Goal: Information Seeking & Learning: Learn about a topic

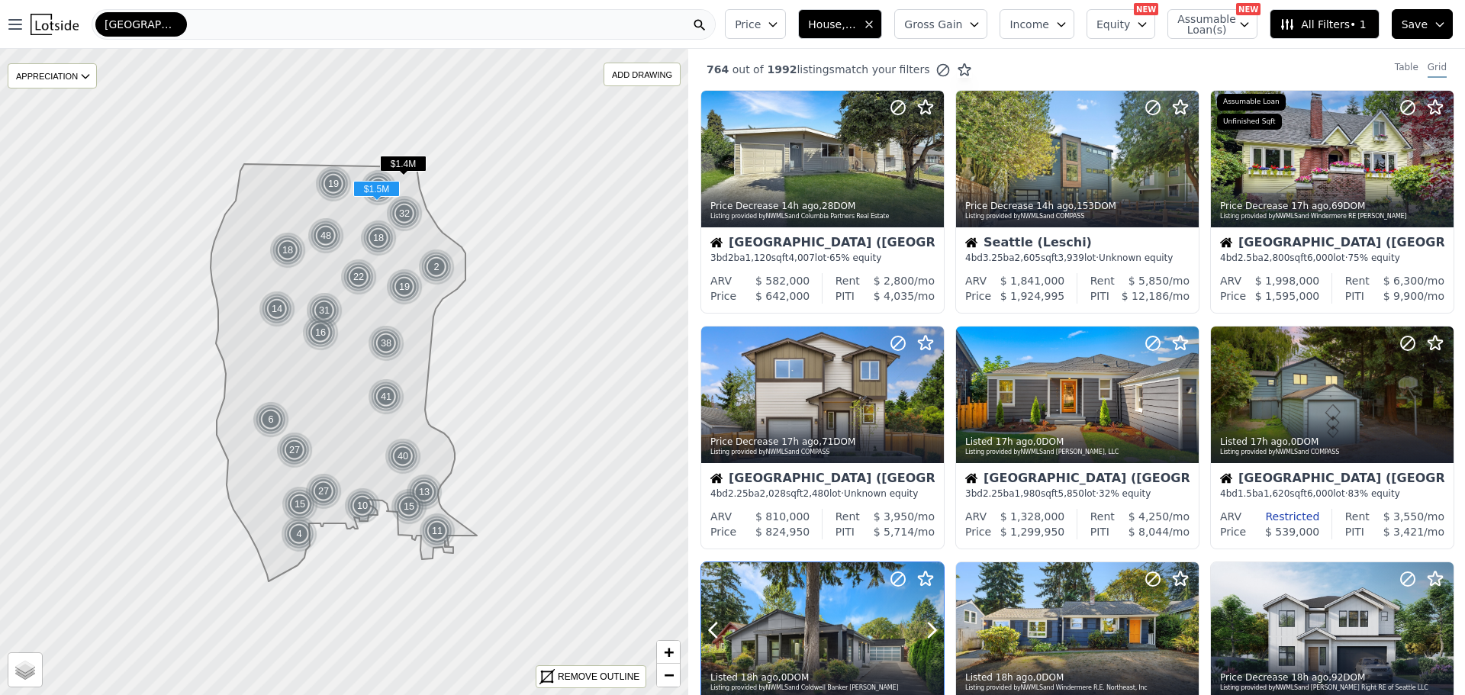
scroll to position [458, 0]
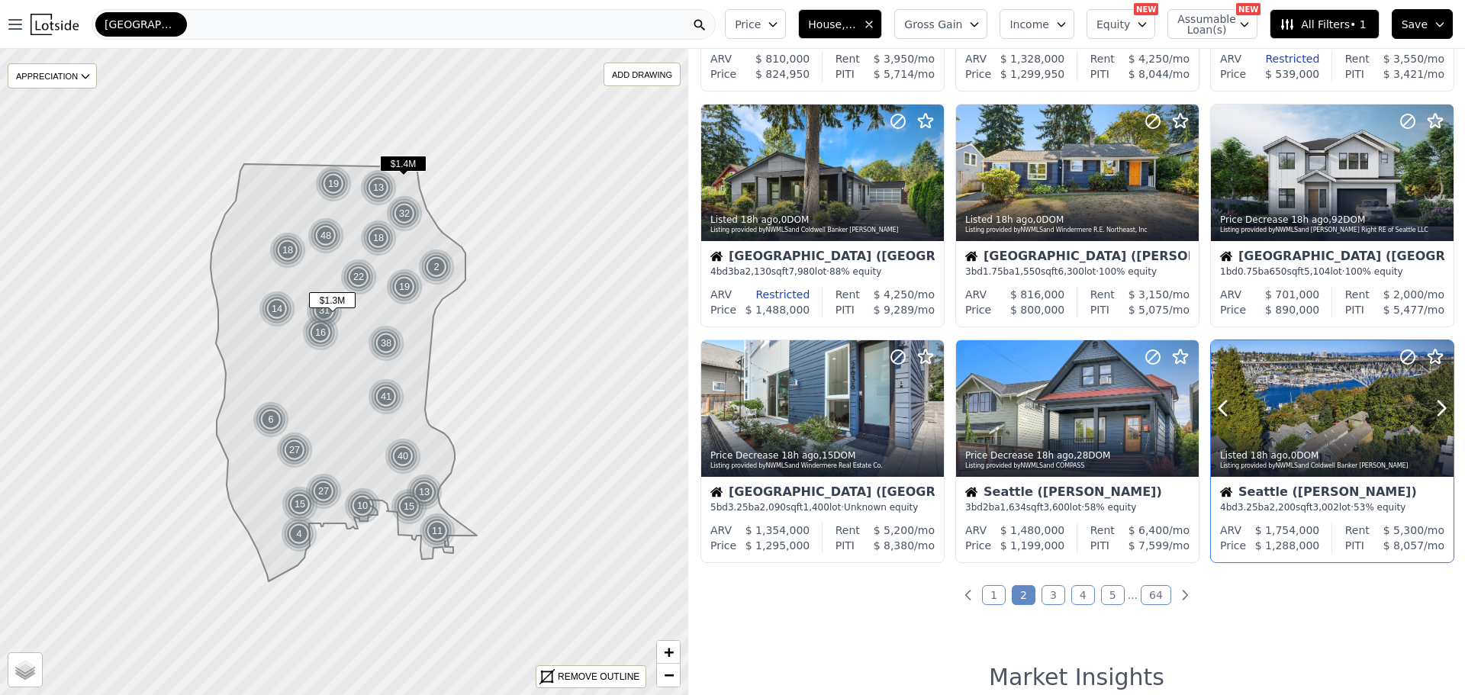
click at [1303, 430] on div at bounding box center [1332, 441] width 243 height 27
click at [1048, 591] on link "3" at bounding box center [1053, 595] width 24 height 20
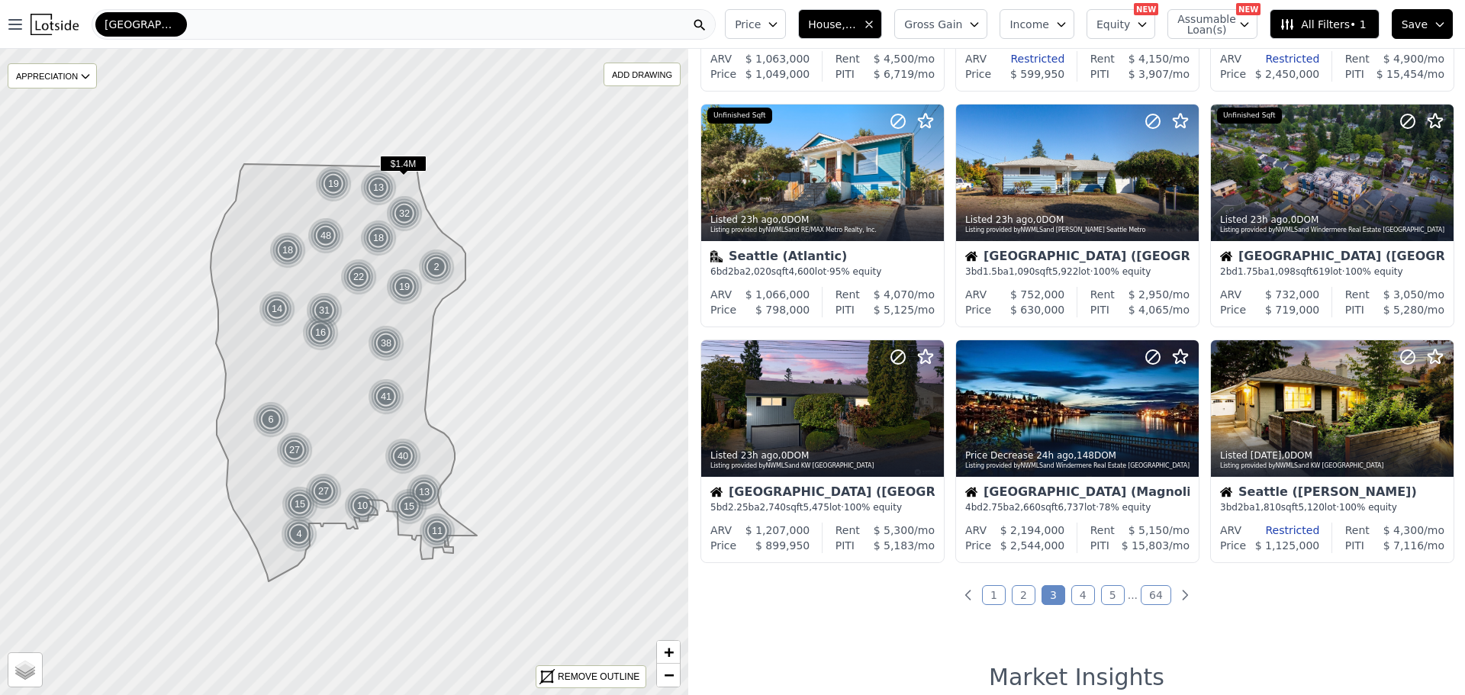
click at [1075, 593] on link "4" at bounding box center [1083, 595] width 24 height 20
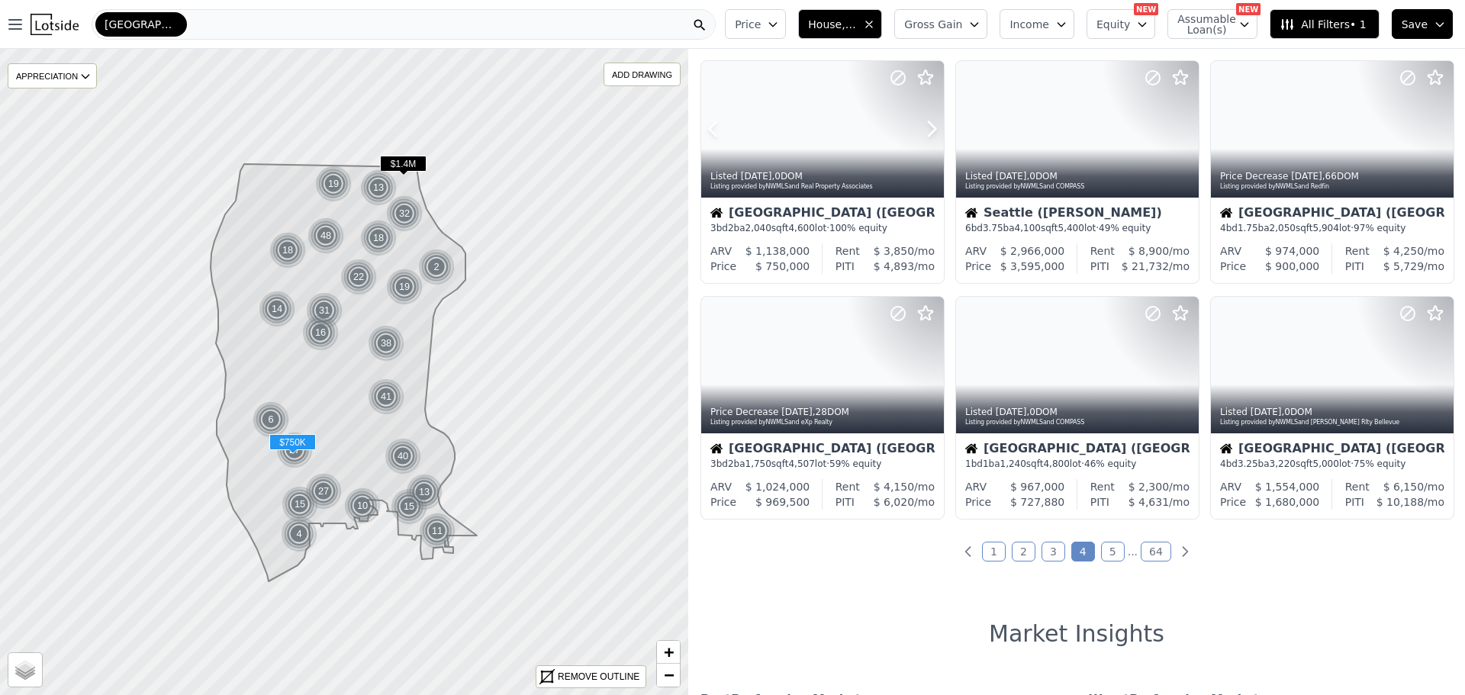
scroll to position [534, 0]
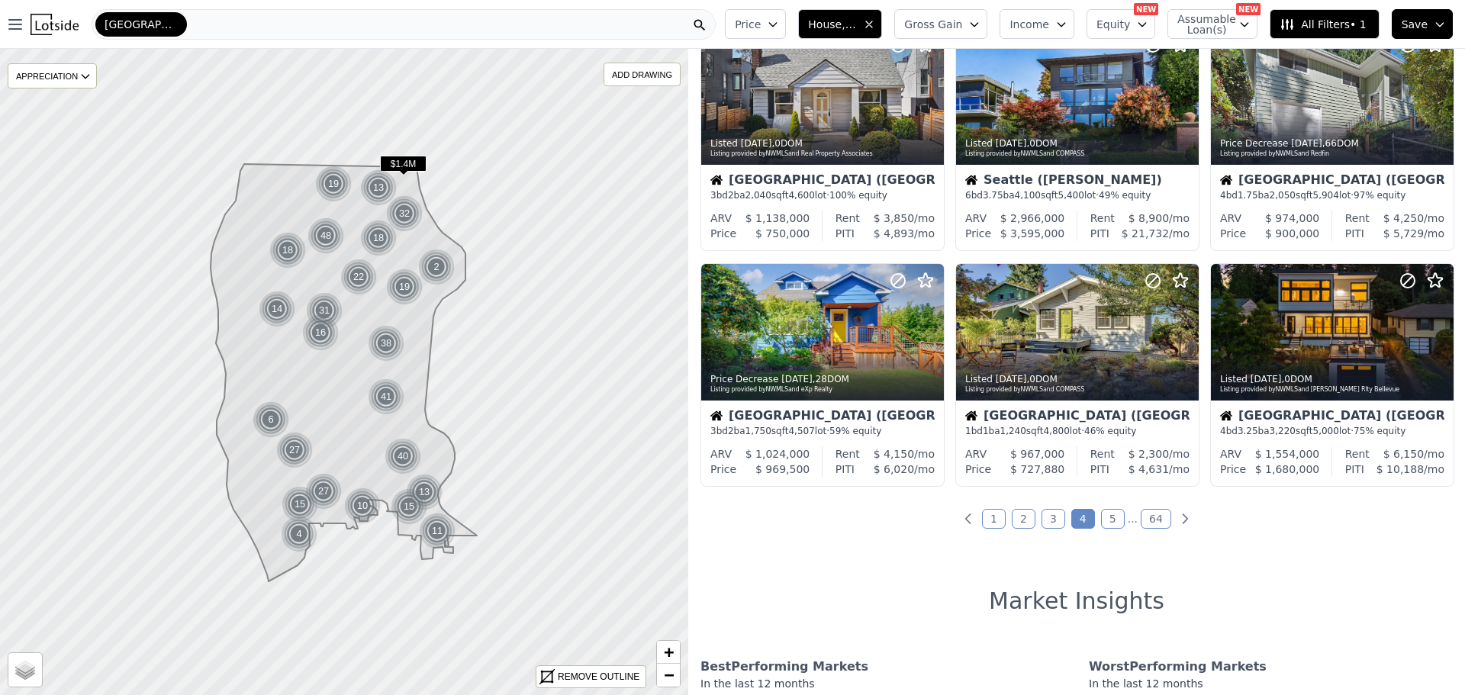
click at [1109, 513] on link "5" at bounding box center [1113, 519] width 24 height 20
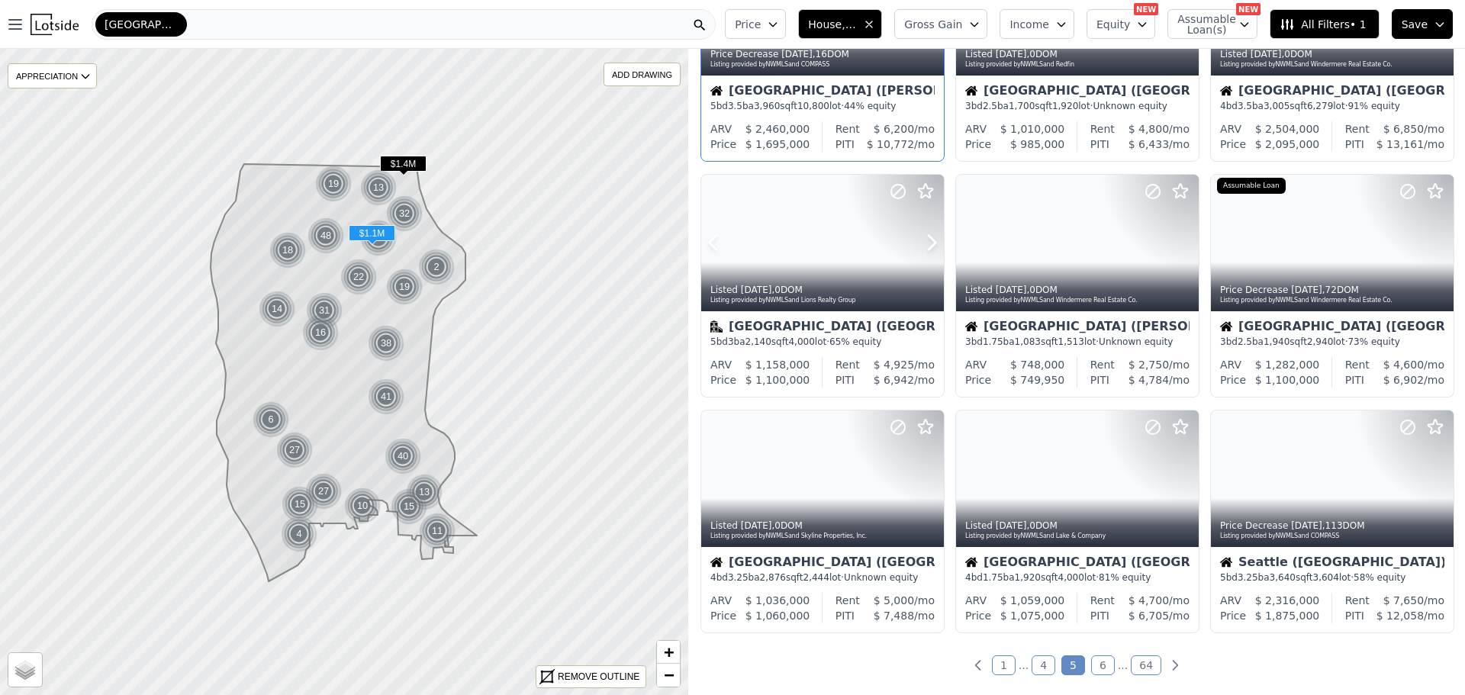
scroll to position [458, 0]
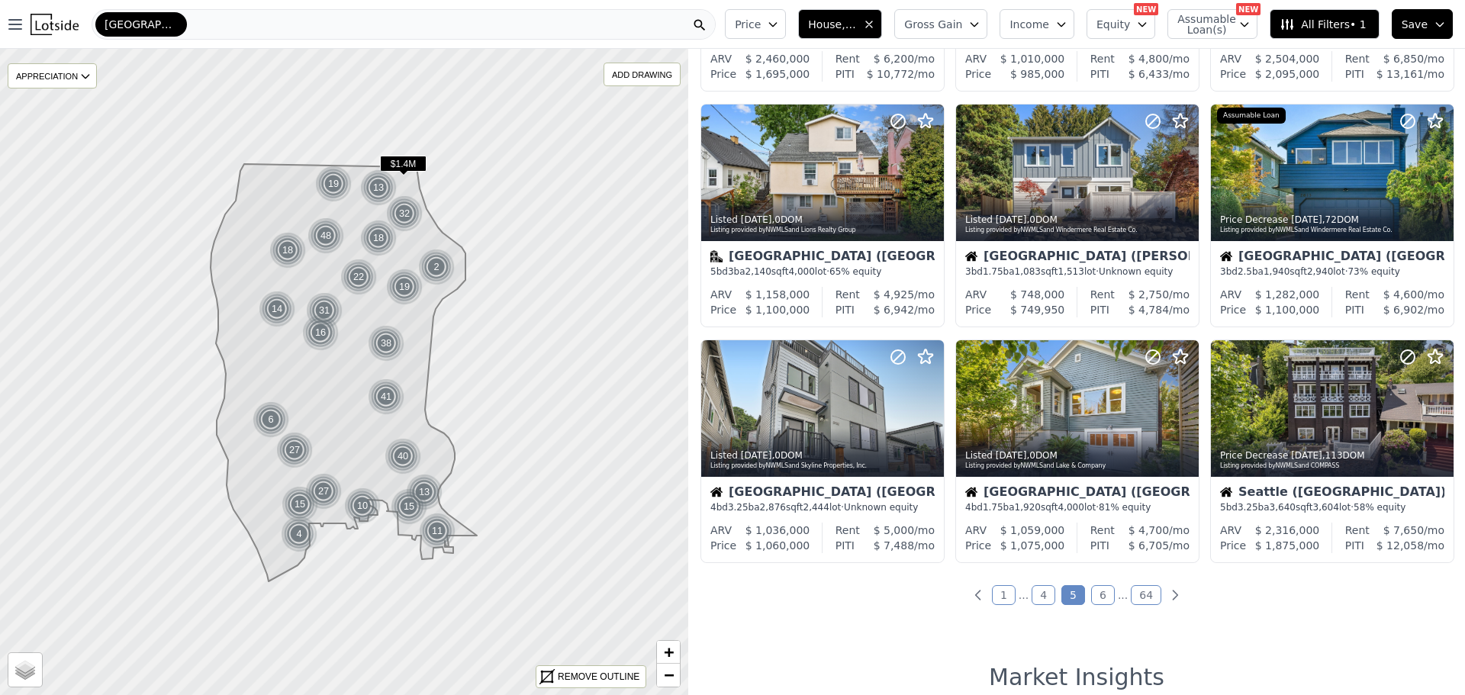
click at [1095, 596] on link "6" at bounding box center [1103, 595] width 24 height 20
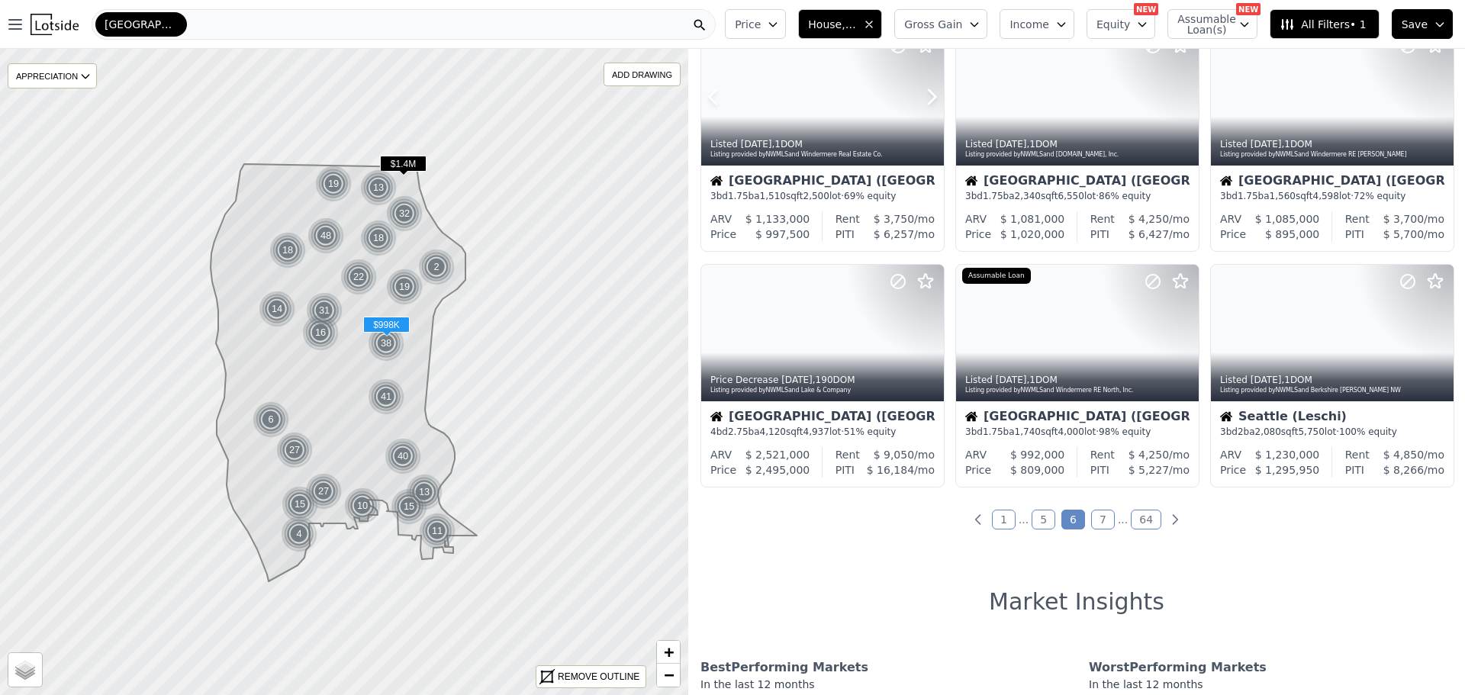
scroll to position [534, 0]
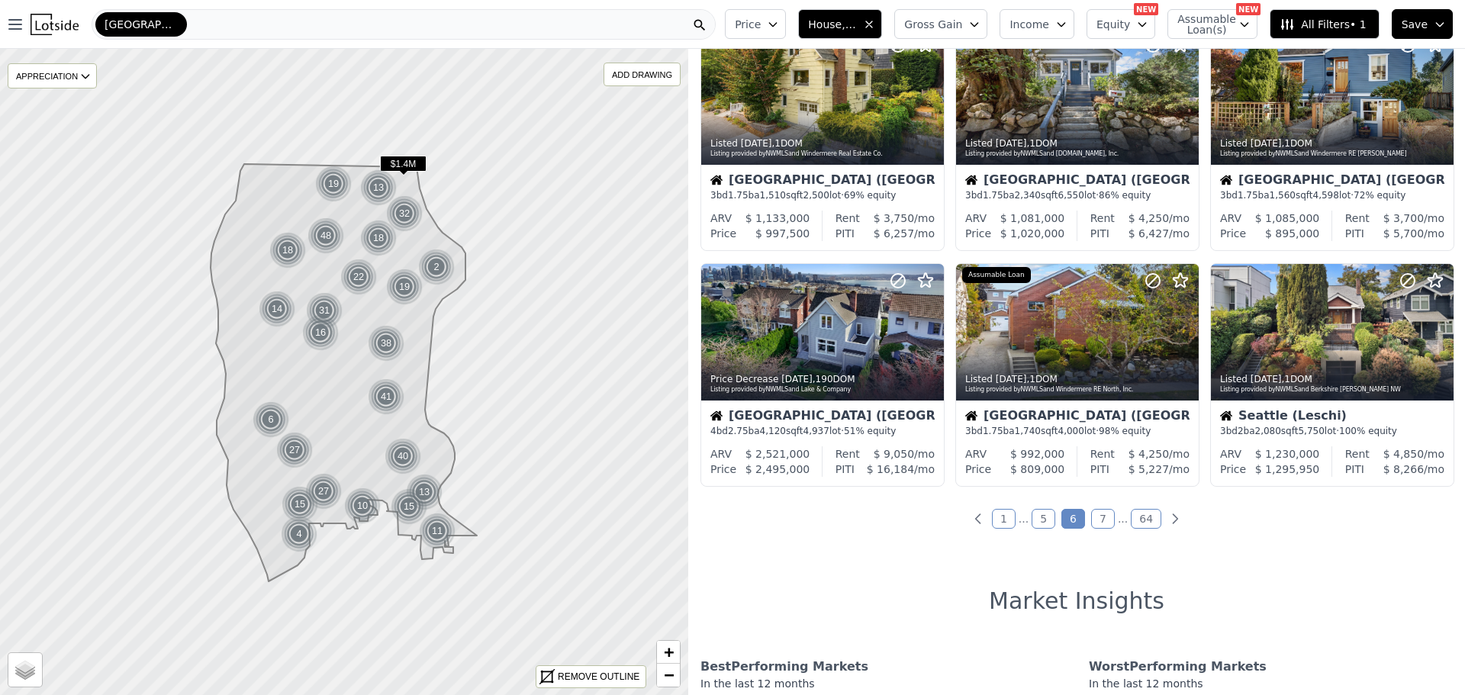
click at [1096, 520] on link "7" at bounding box center [1103, 519] width 24 height 20
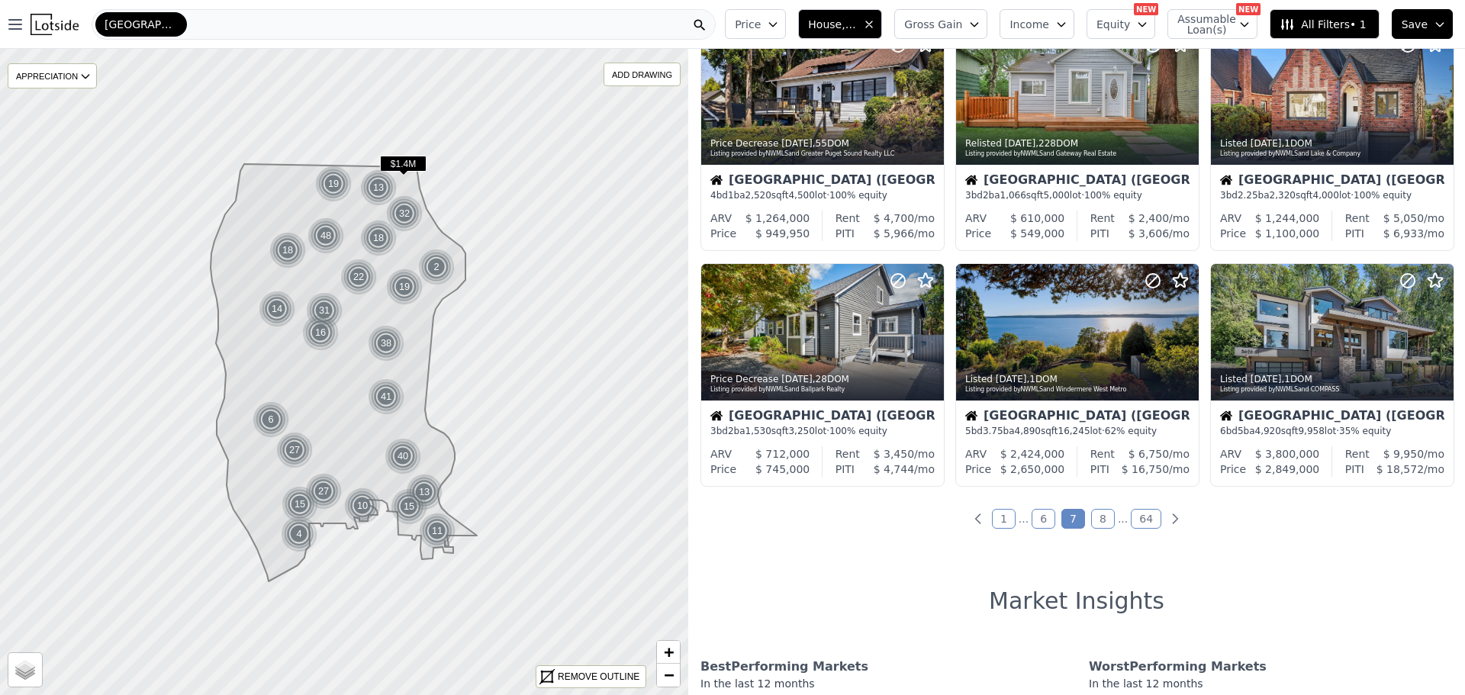
click at [1095, 514] on link "8" at bounding box center [1103, 519] width 24 height 20
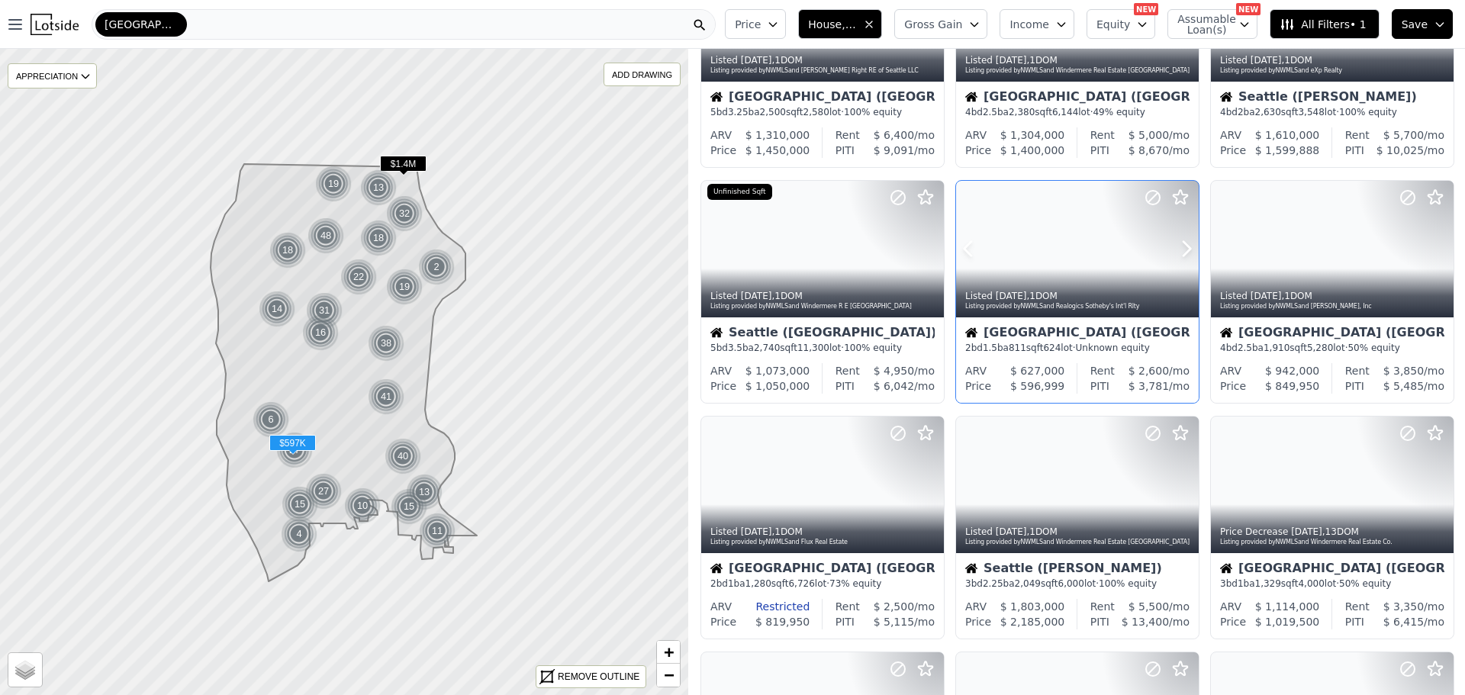
scroll to position [153, 0]
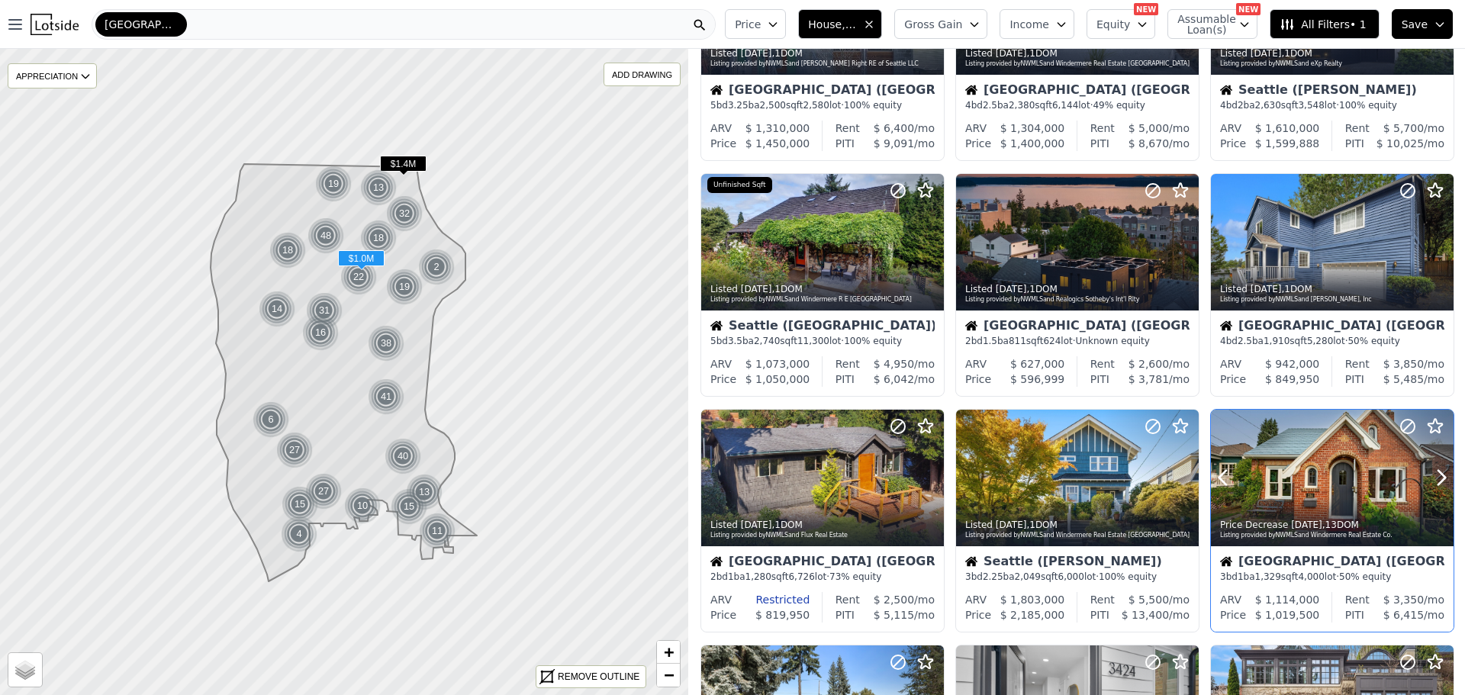
click at [1339, 478] on div at bounding box center [1332, 478] width 243 height 137
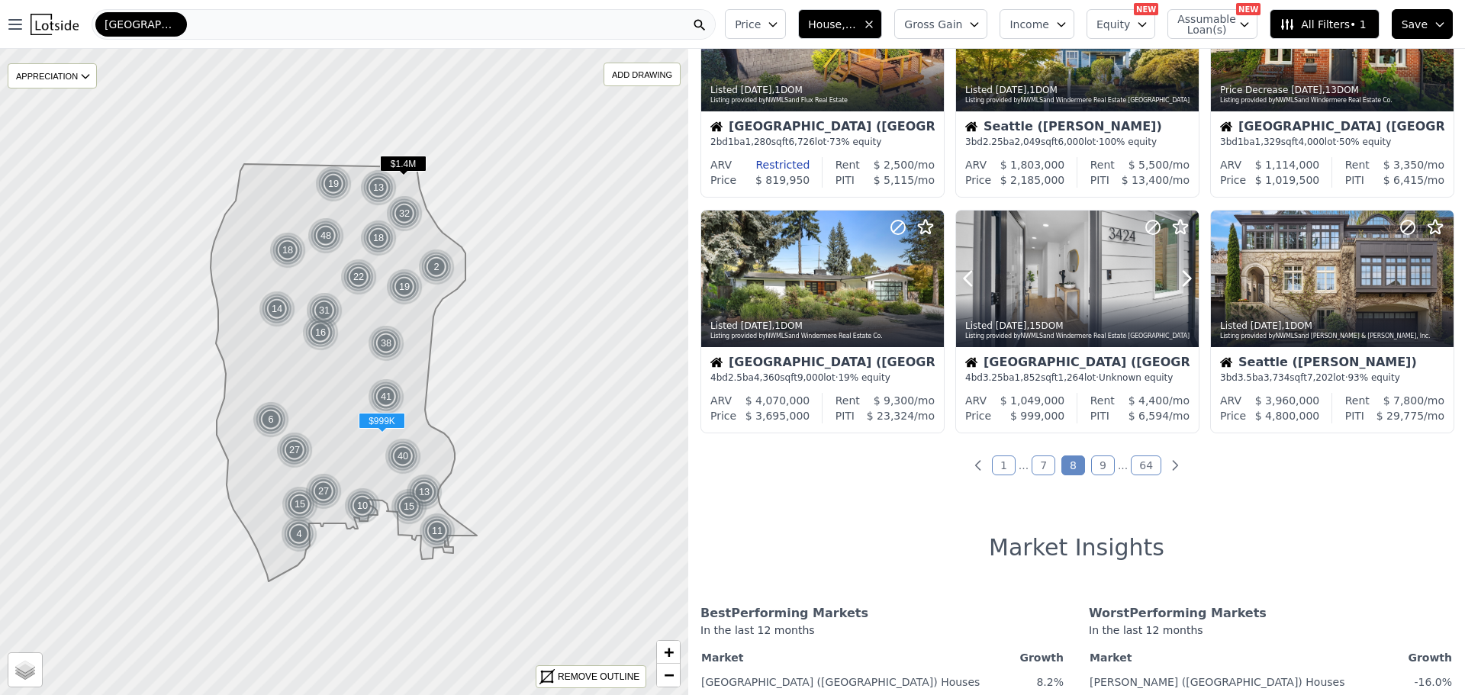
scroll to position [610, 0]
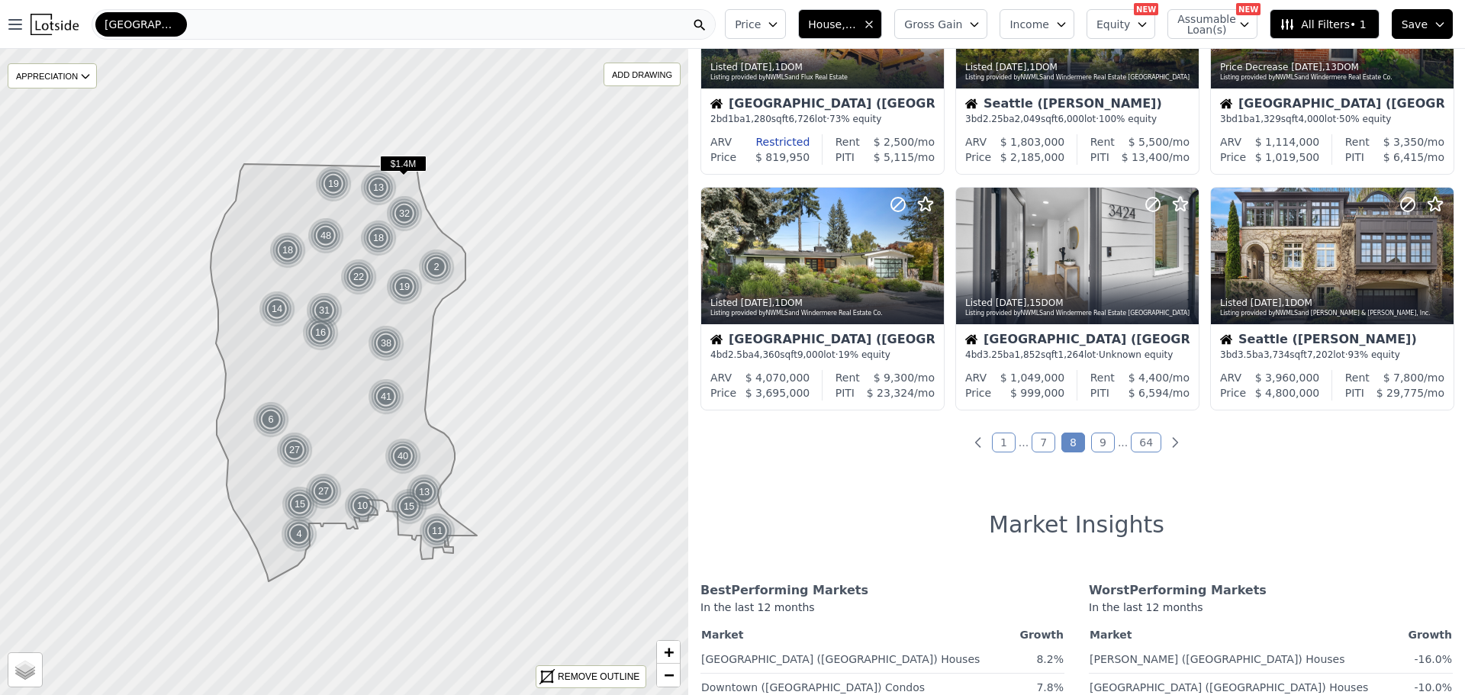
click at [1095, 444] on link "9" at bounding box center [1103, 442] width 24 height 20
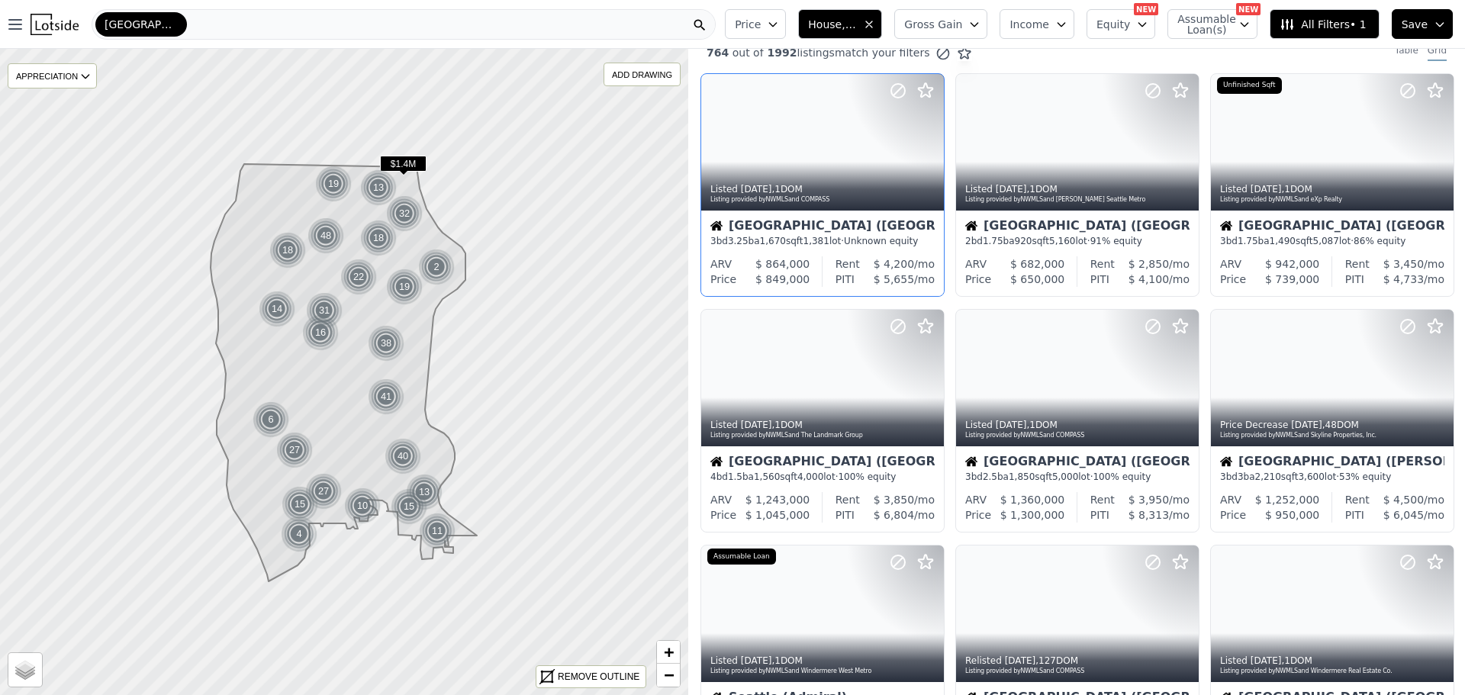
scroll to position [0, 0]
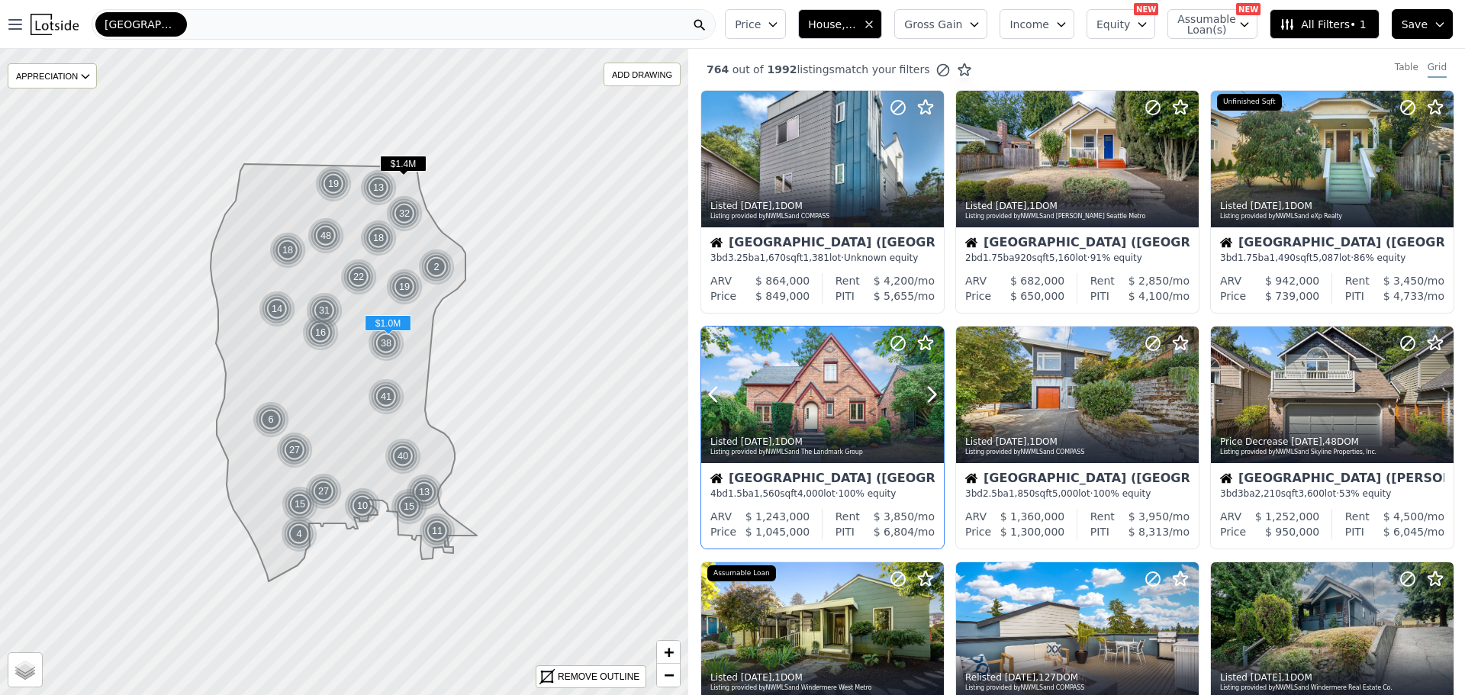
click at [831, 377] on div at bounding box center [822, 394] width 243 height 137
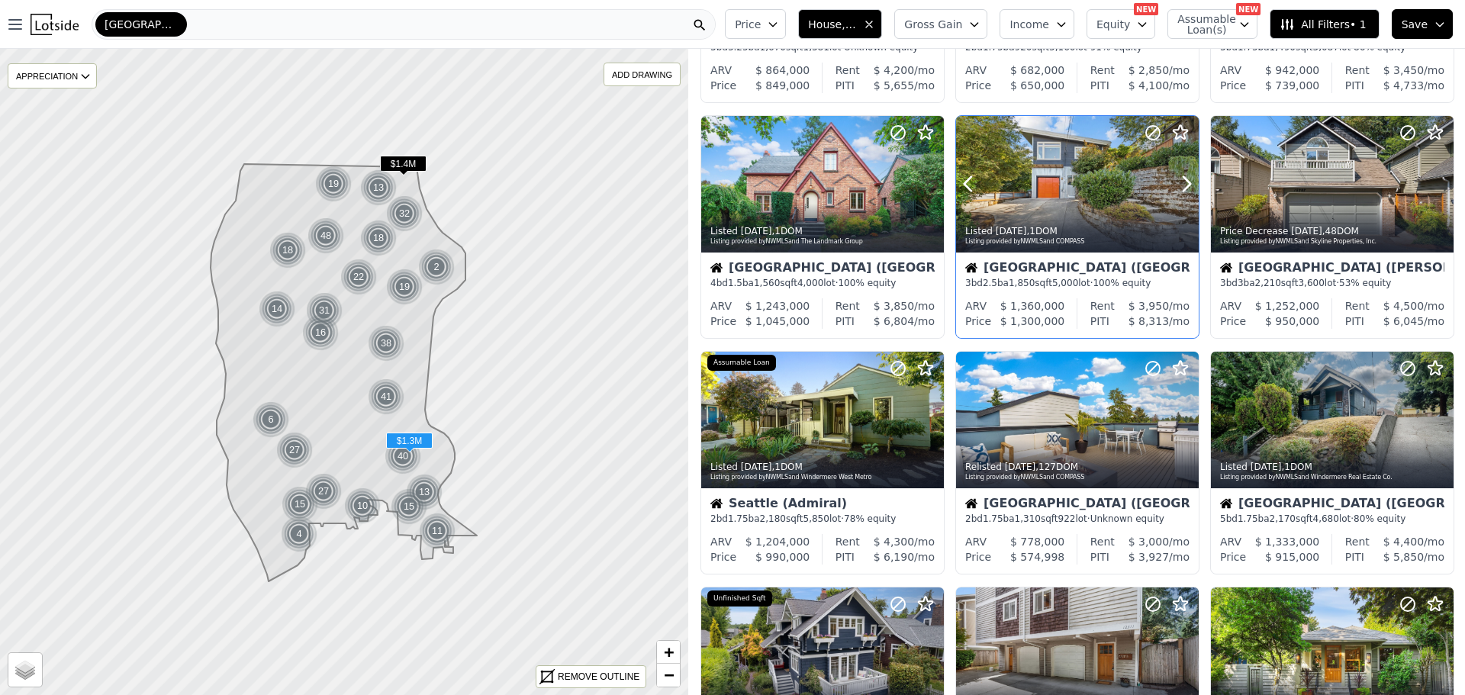
scroll to position [229, 0]
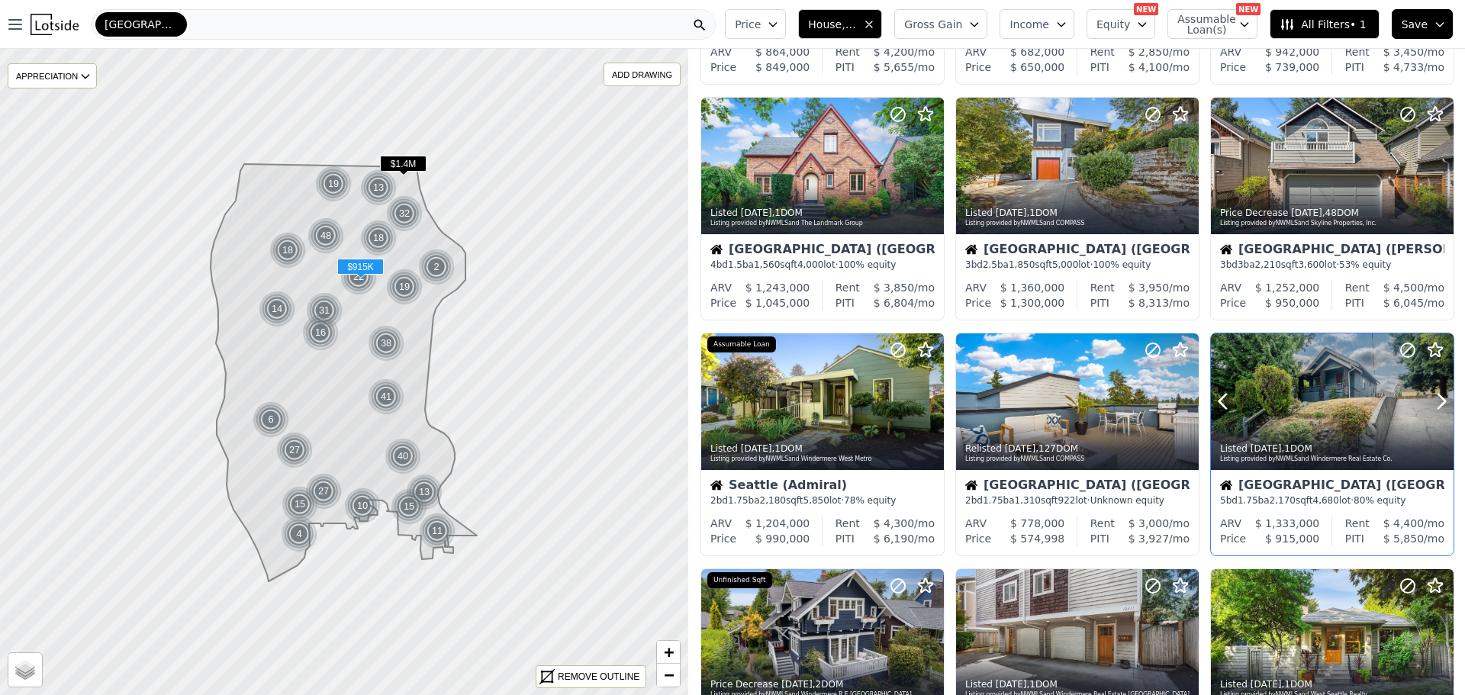
click at [1297, 425] on div at bounding box center [1332, 434] width 243 height 27
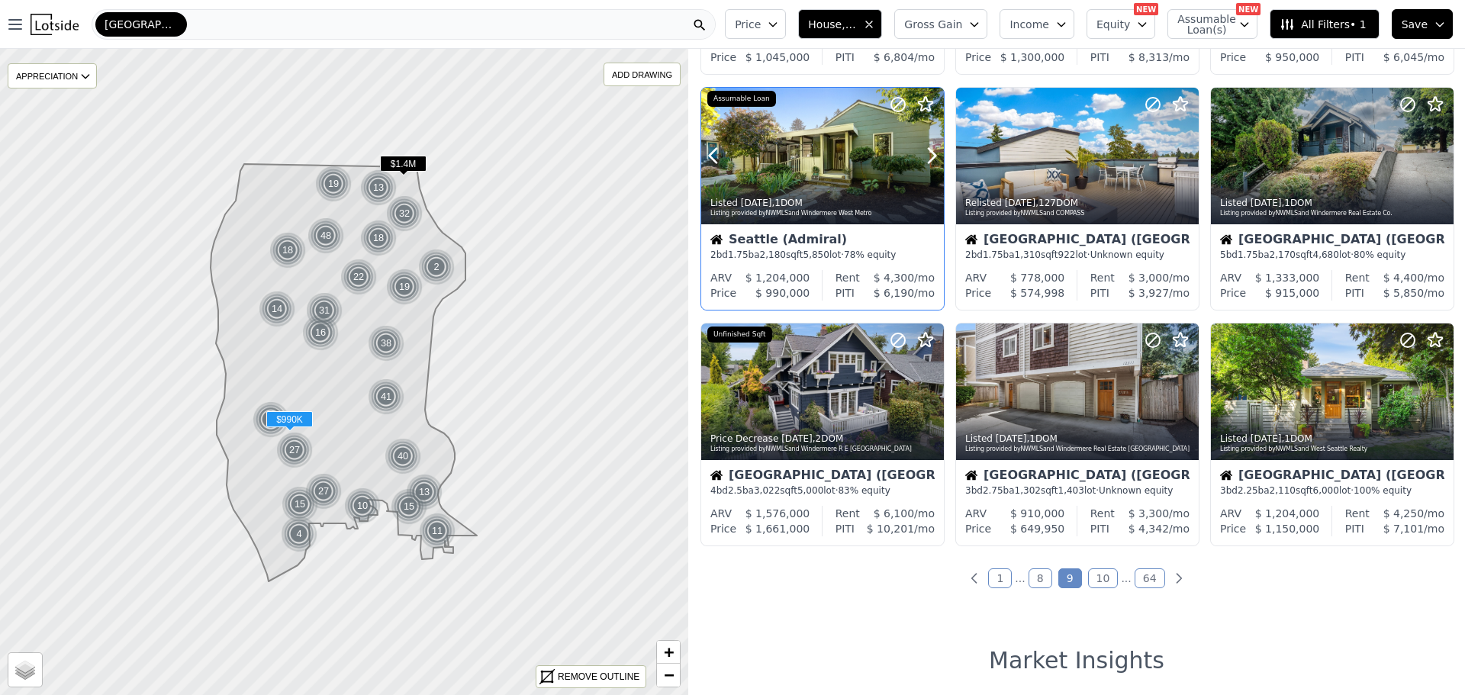
scroll to position [534, 0]
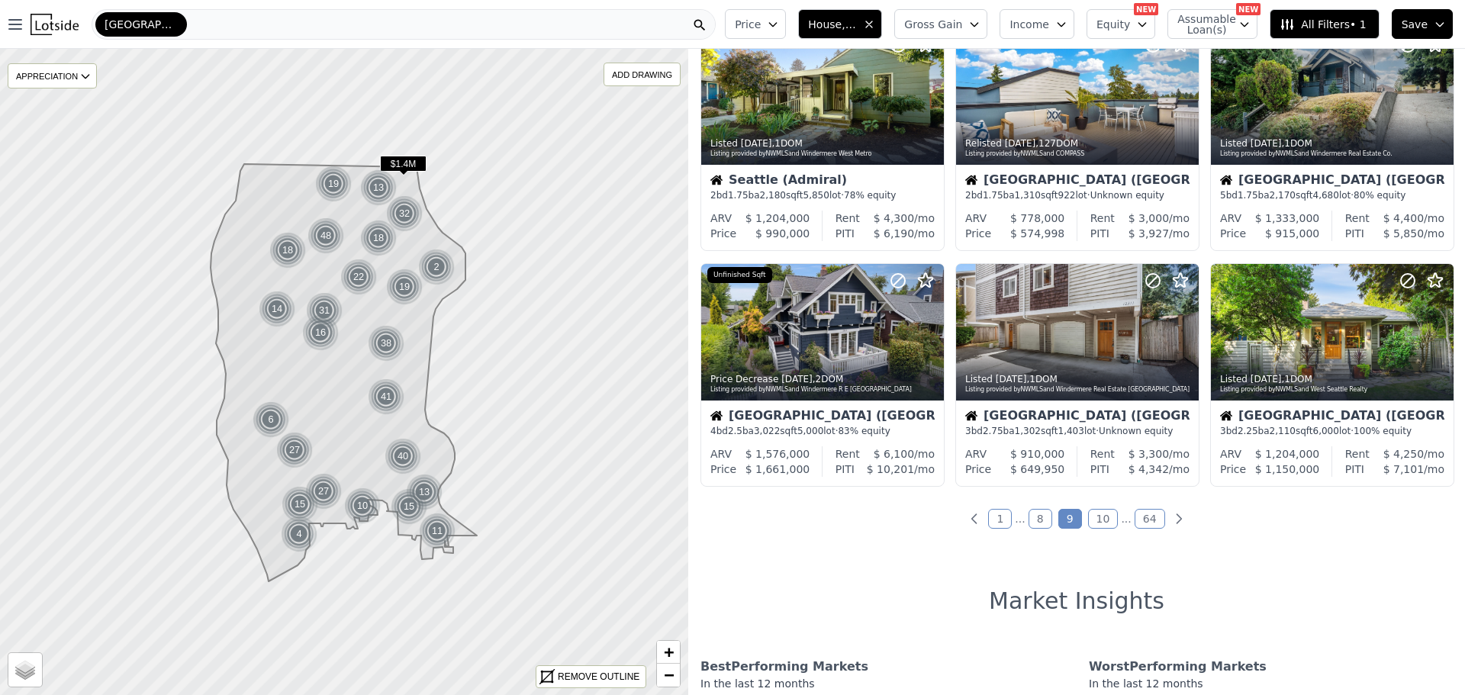
click at [1097, 516] on link "10" at bounding box center [1103, 519] width 31 height 20
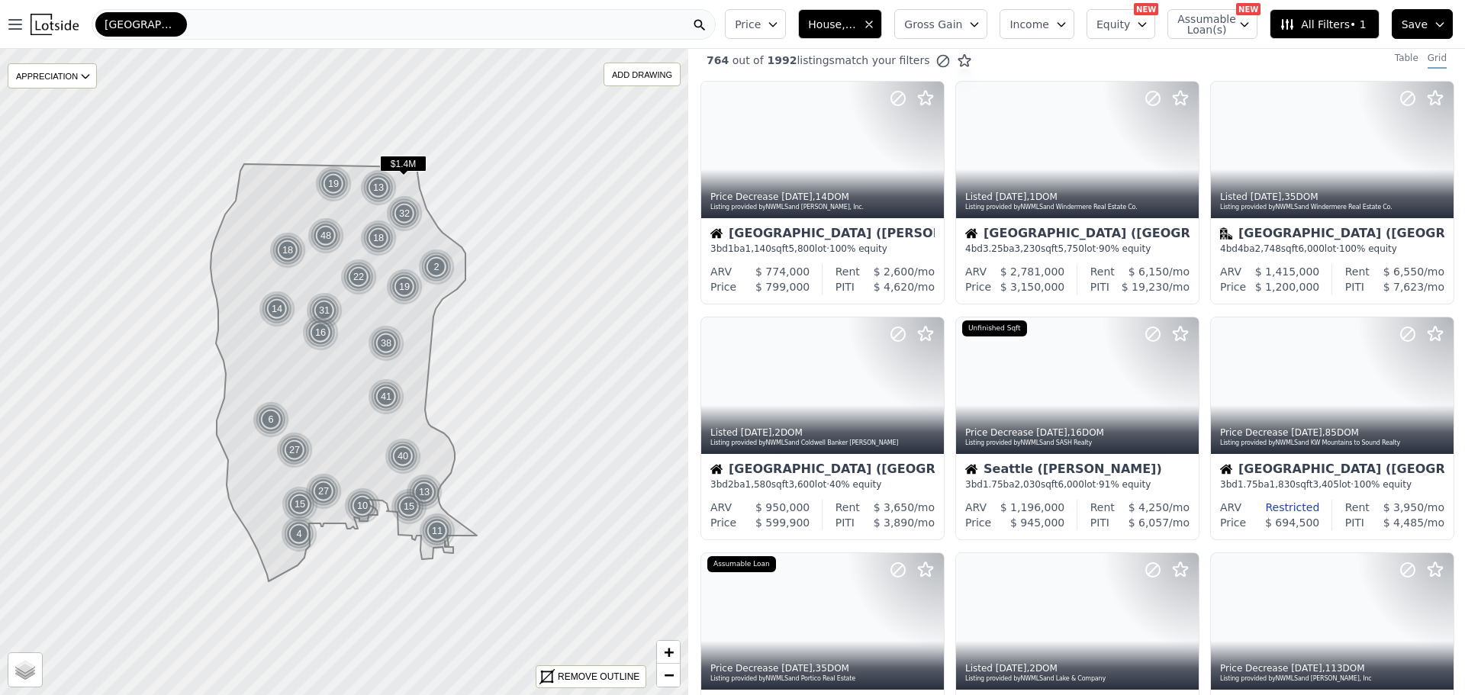
scroll to position [0, 0]
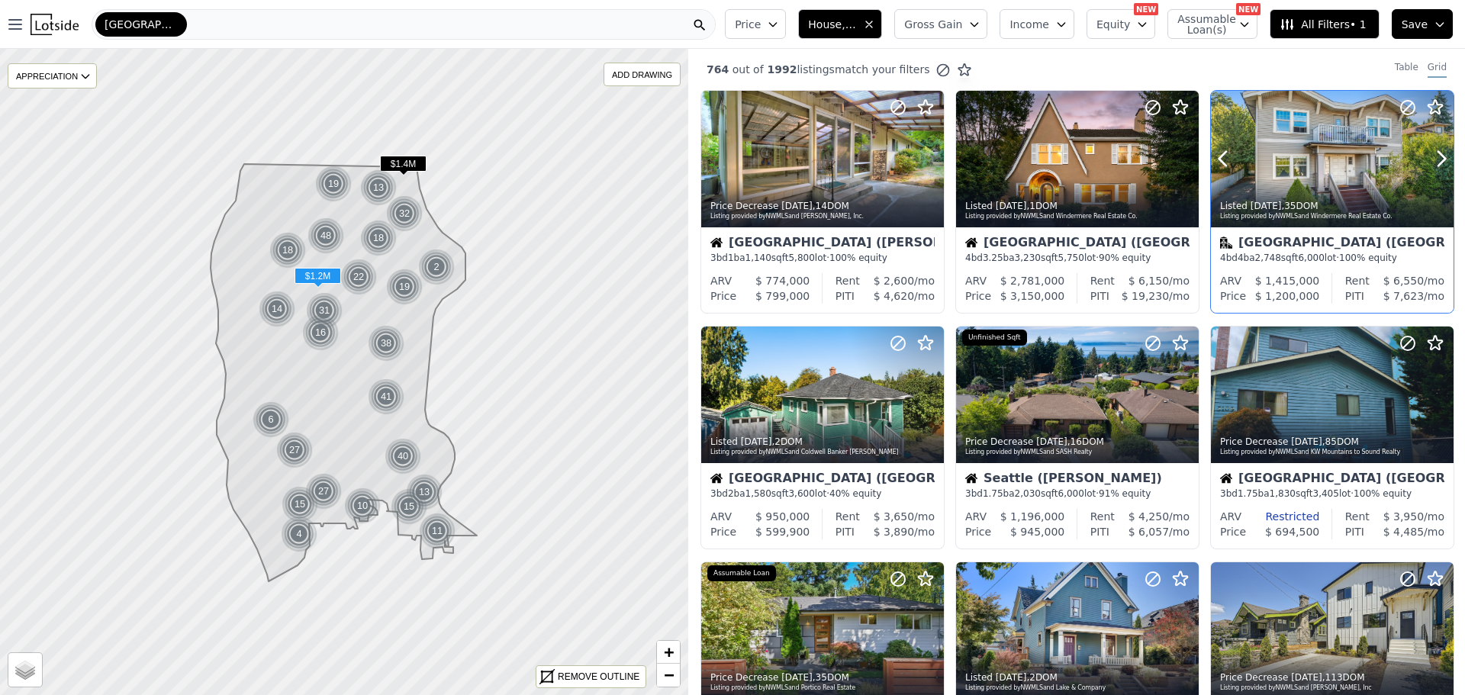
click at [1313, 207] on div "Listed 2d ago , 35 DOM" at bounding box center [1333, 206] width 226 height 12
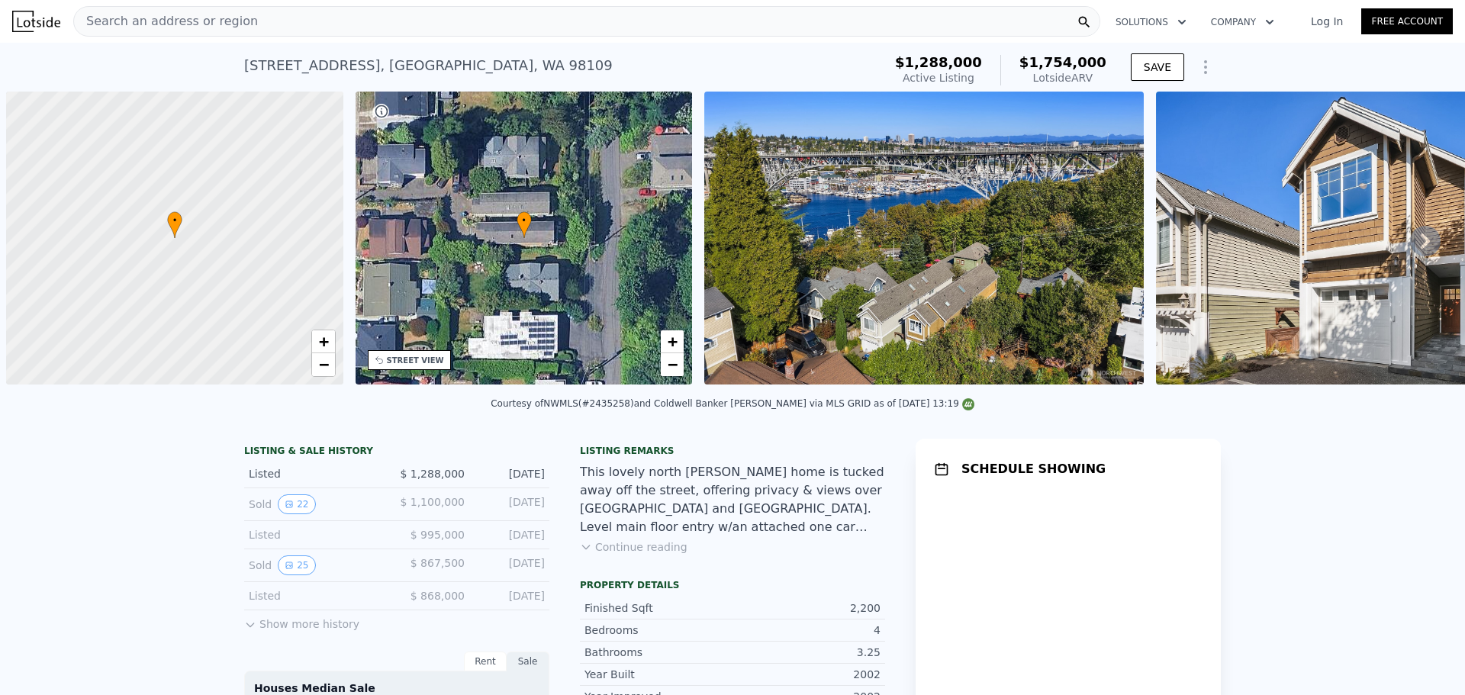
scroll to position [0, 6]
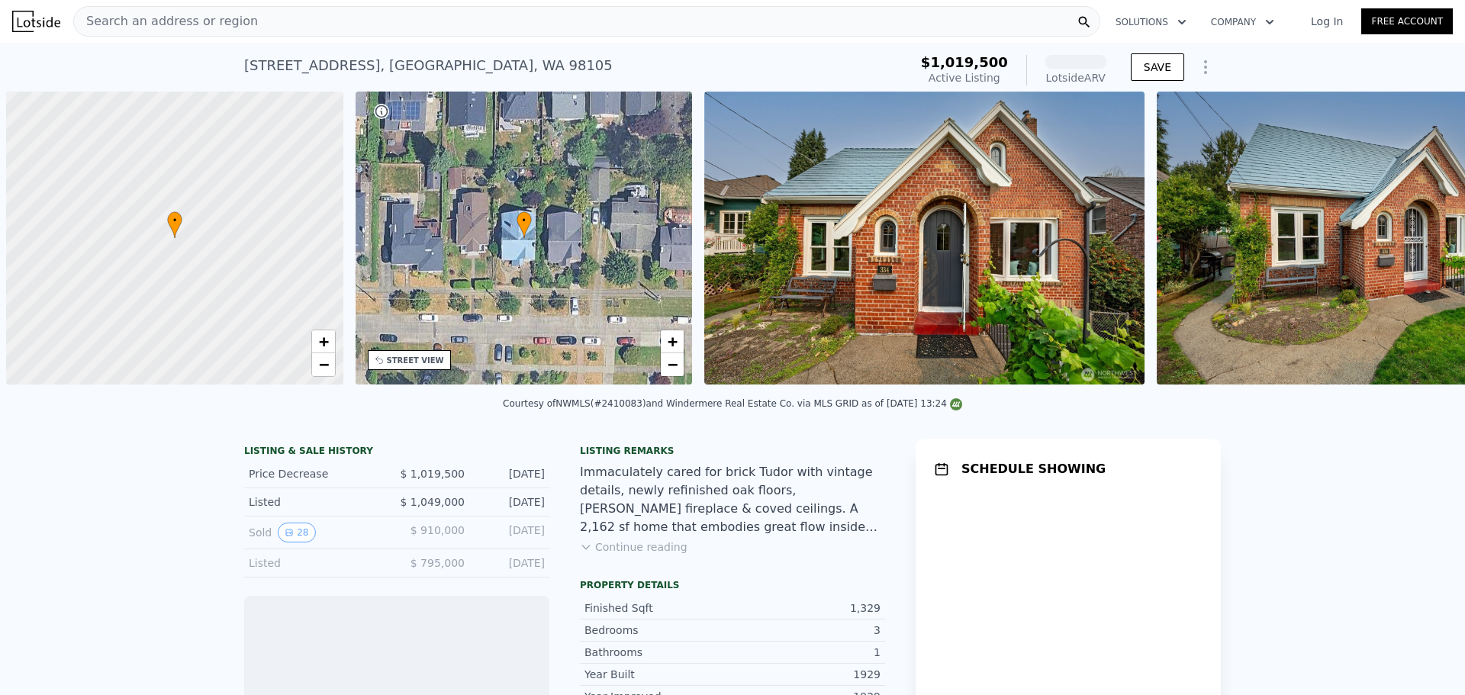
scroll to position [0, 6]
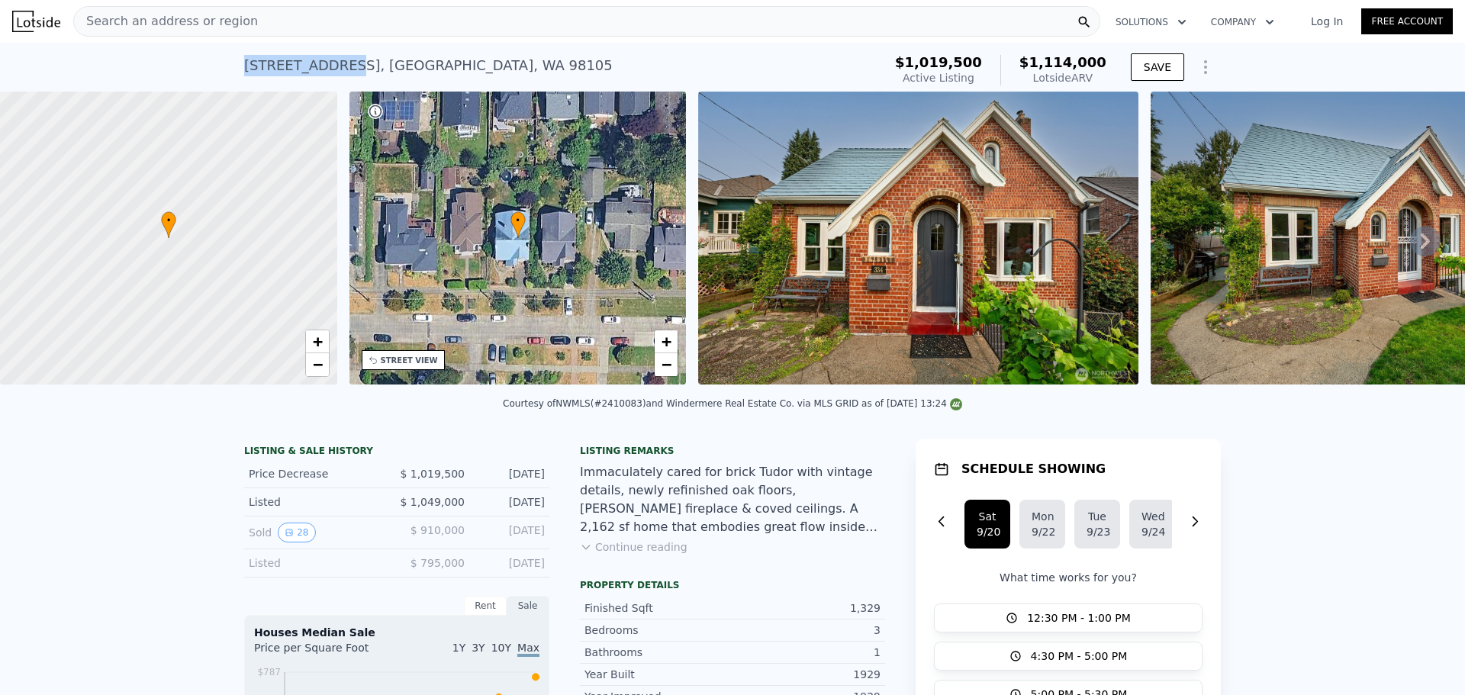
drag, startPoint x: 235, startPoint y: 63, endPoint x: 330, endPoint y: 63, distance: 94.6
click at [330, 63] on div "334 NE 57th St , Seattle , WA 98105 Active at $1.020m (~ARV $1.114m ) $1,019,50…" at bounding box center [732, 67] width 1465 height 49
copy div "334 NE 57th St"
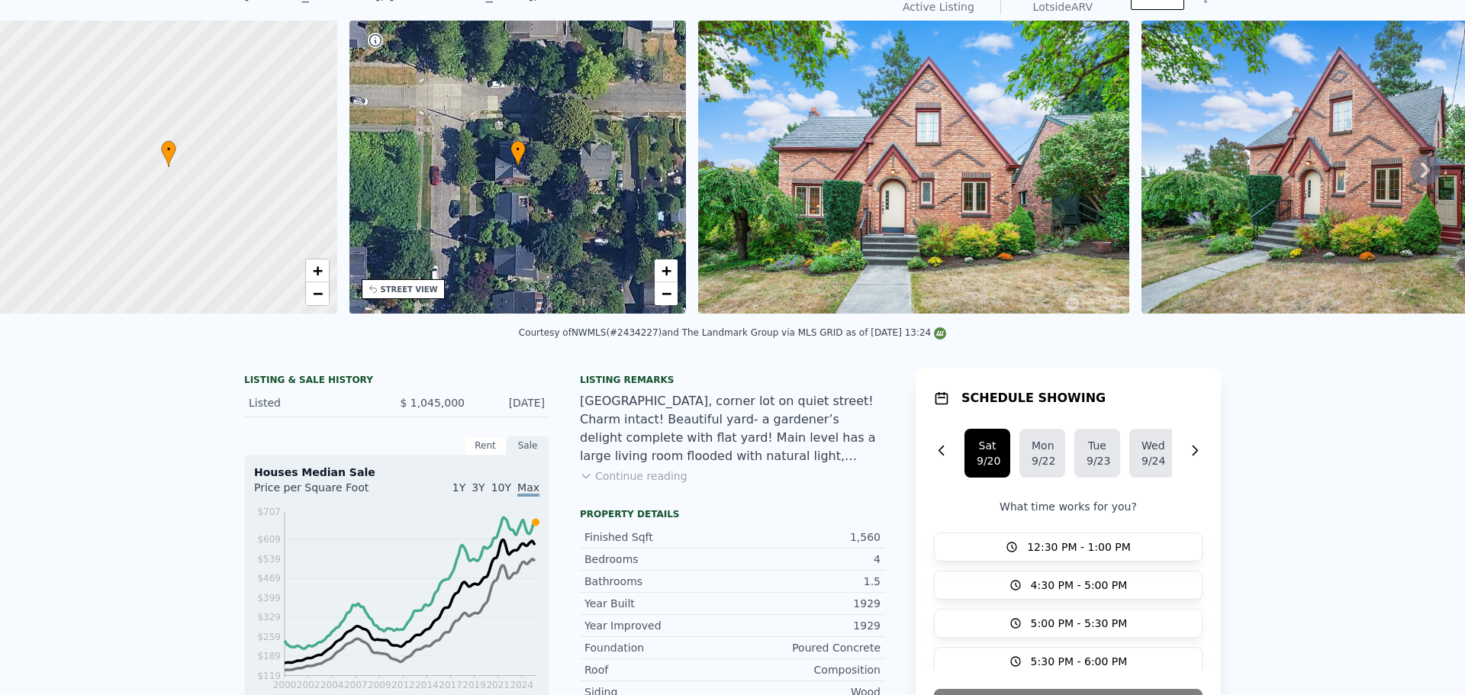
scroll to position [5, 0]
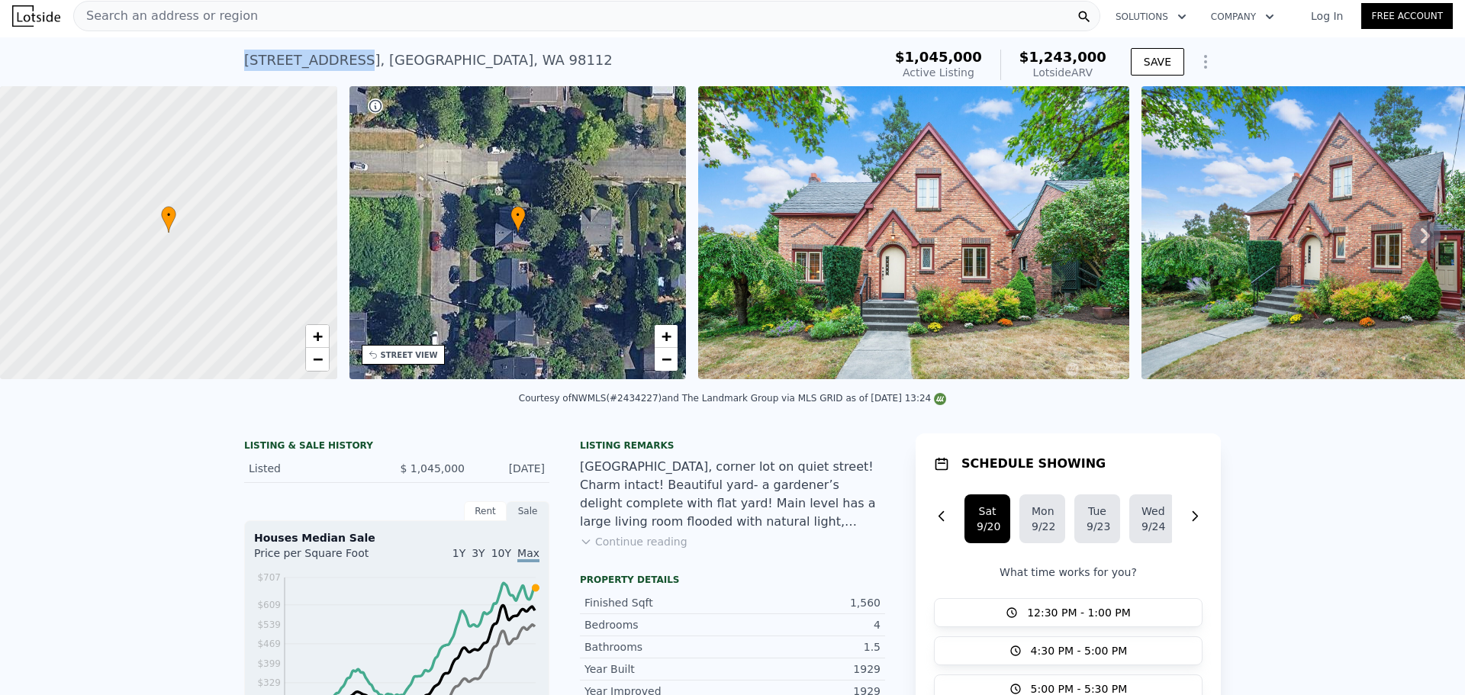
drag, startPoint x: 236, startPoint y: 57, endPoint x: 336, endPoint y: 60, distance: 99.2
click at [336, 60] on div "1226 25th Ave E , Seattle , WA 98112 Active at $1.045m (~ARV $1.243m ) $1,045,0…" at bounding box center [732, 61] width 1465 height 49
copy div "1226 25th Ave E"
drag, startPoint x: 622, startPoint y: 410, endPoint x: 655, endPoint y: 408, distance: 32.9
click at [655, 404] on div "Courtesy of NWMLS (#2434227) and The Landmark Group via MLS GRID as of 09/19/20…" at bounding box center [732, 398] width 427 height 11
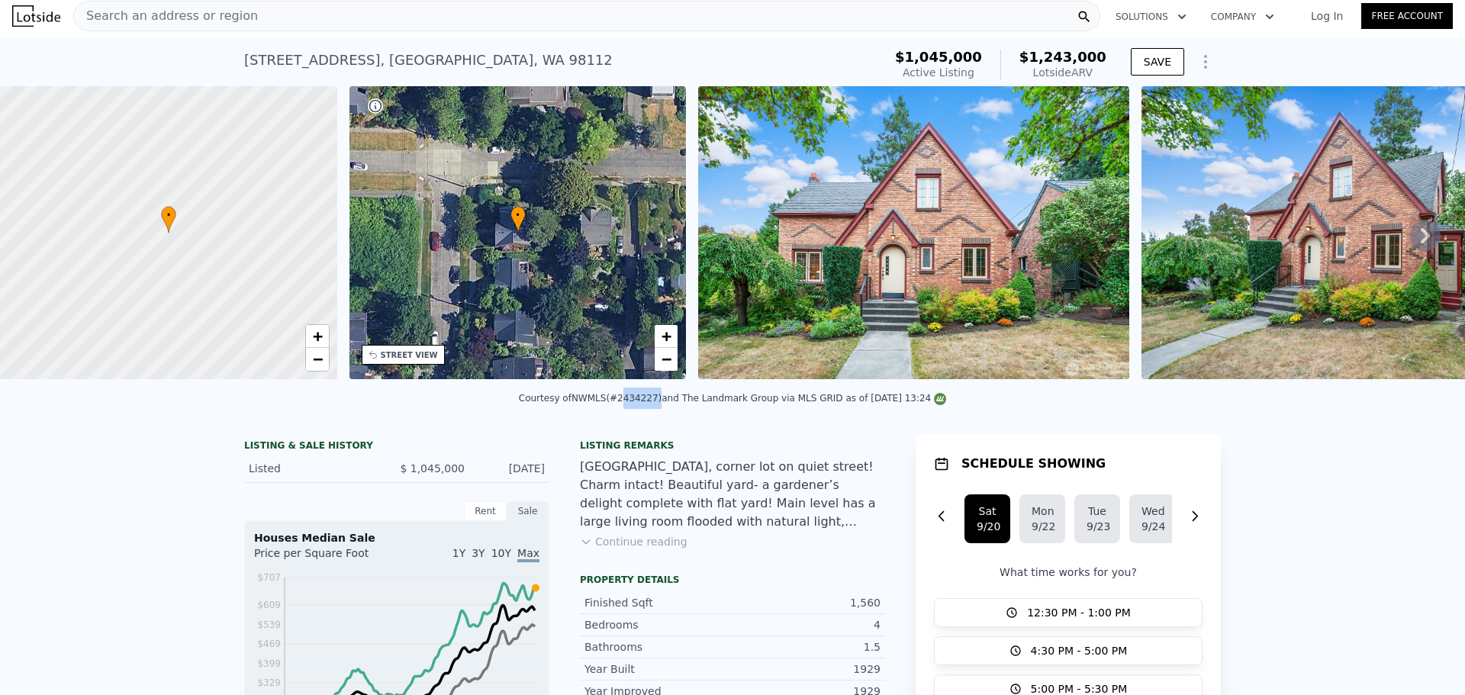
copy div "2434227"
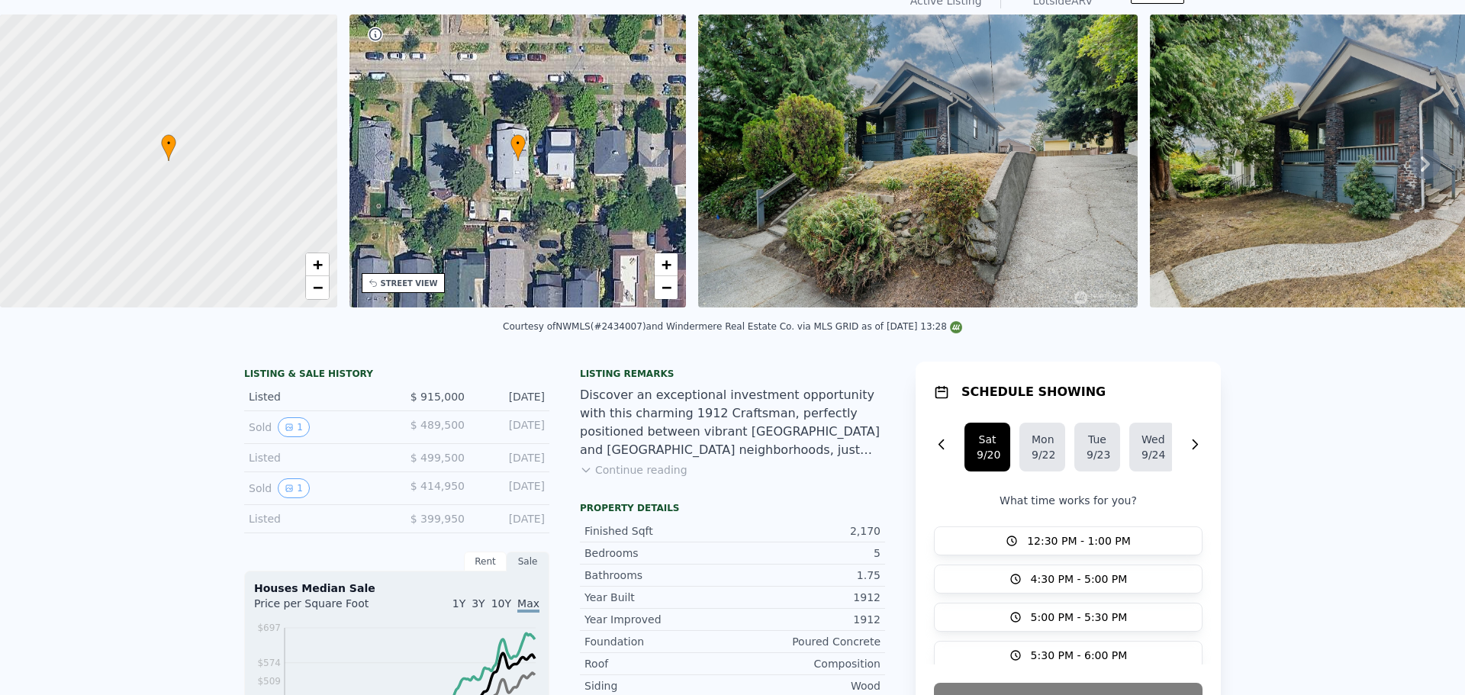
scroll to position [5, 0]
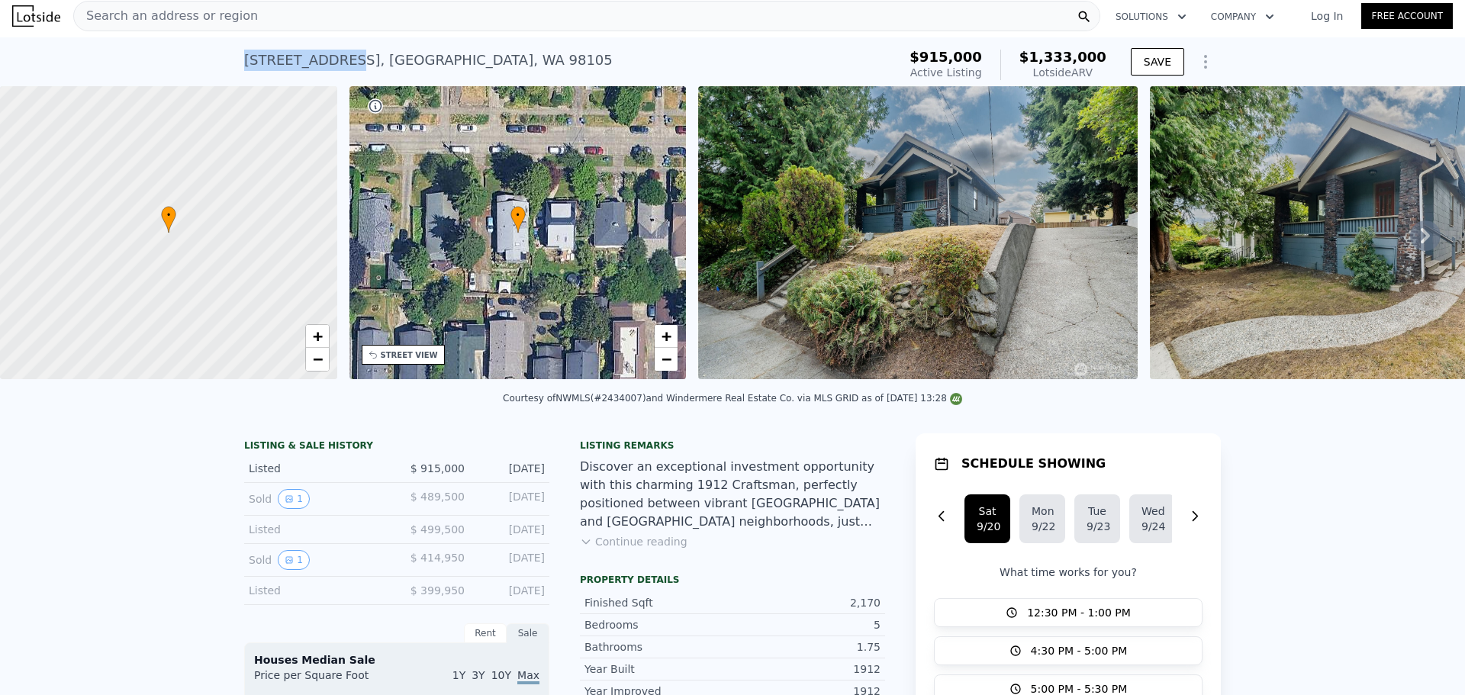
drag, startPoint x: 240, startPoint y: 60, endPoint x: 326, endPoint y: 68, distance: 87.3
click at [326, 68] on div "329 NE 51st St , Seattle , WA 98105" at bounding box center [428, 60] width 368 height 21
copy div "329 NE 51st St"
drag, startPoint x: 611, startPoint y: 408, endPoint x: 645, endPoint y: 408, distance: 33.6
click at [645, 404] on div "Courtesy of NWMLS (#2434007) and Windermere Real Estate Co. via MLS GRID as of …" at bounding box center [732, 398] width 459 height 11
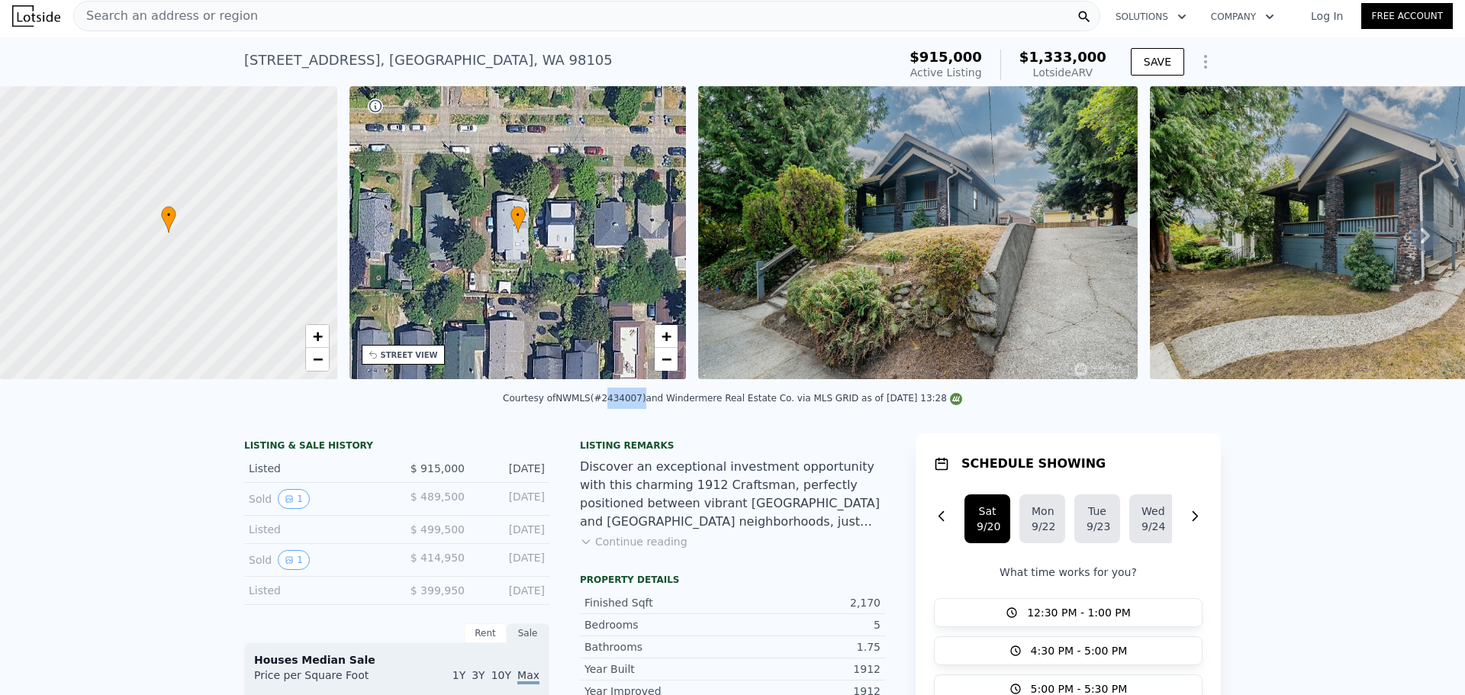
copy div "2434007"
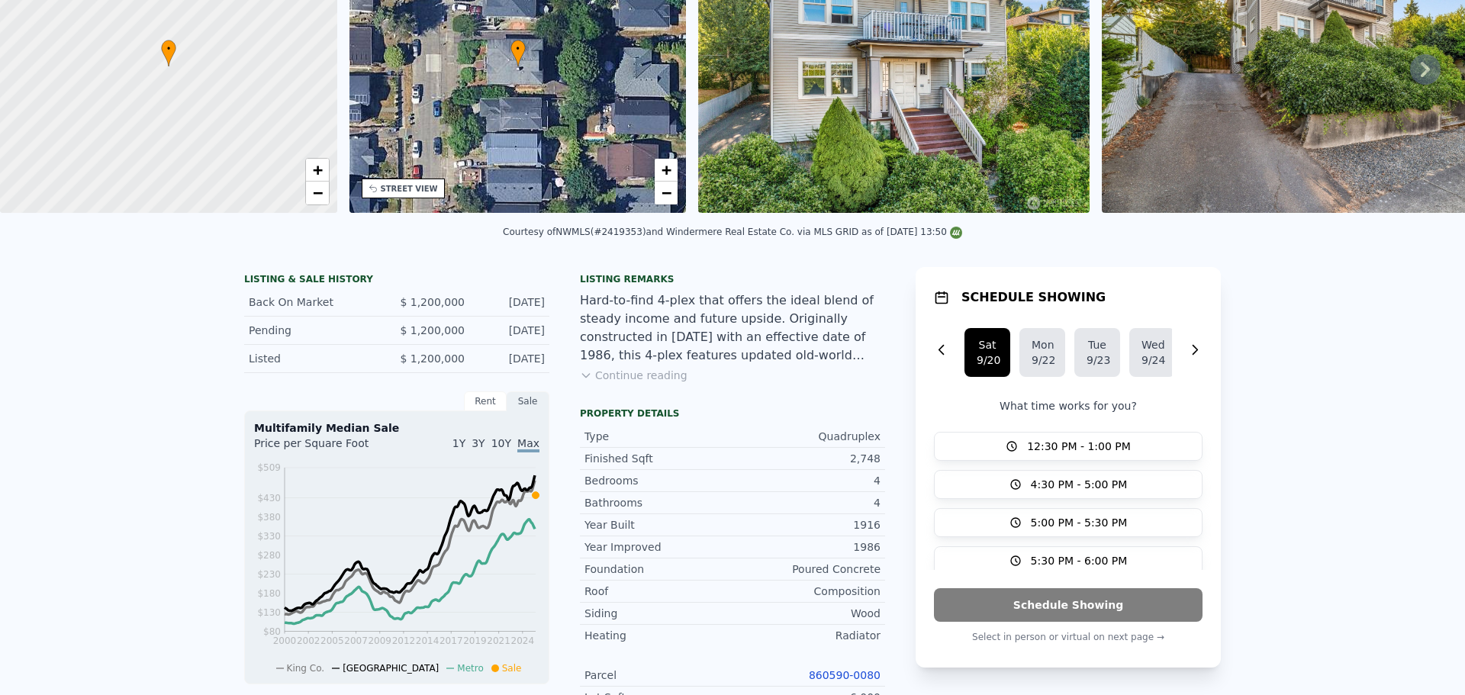
scroll to position [5, 0]
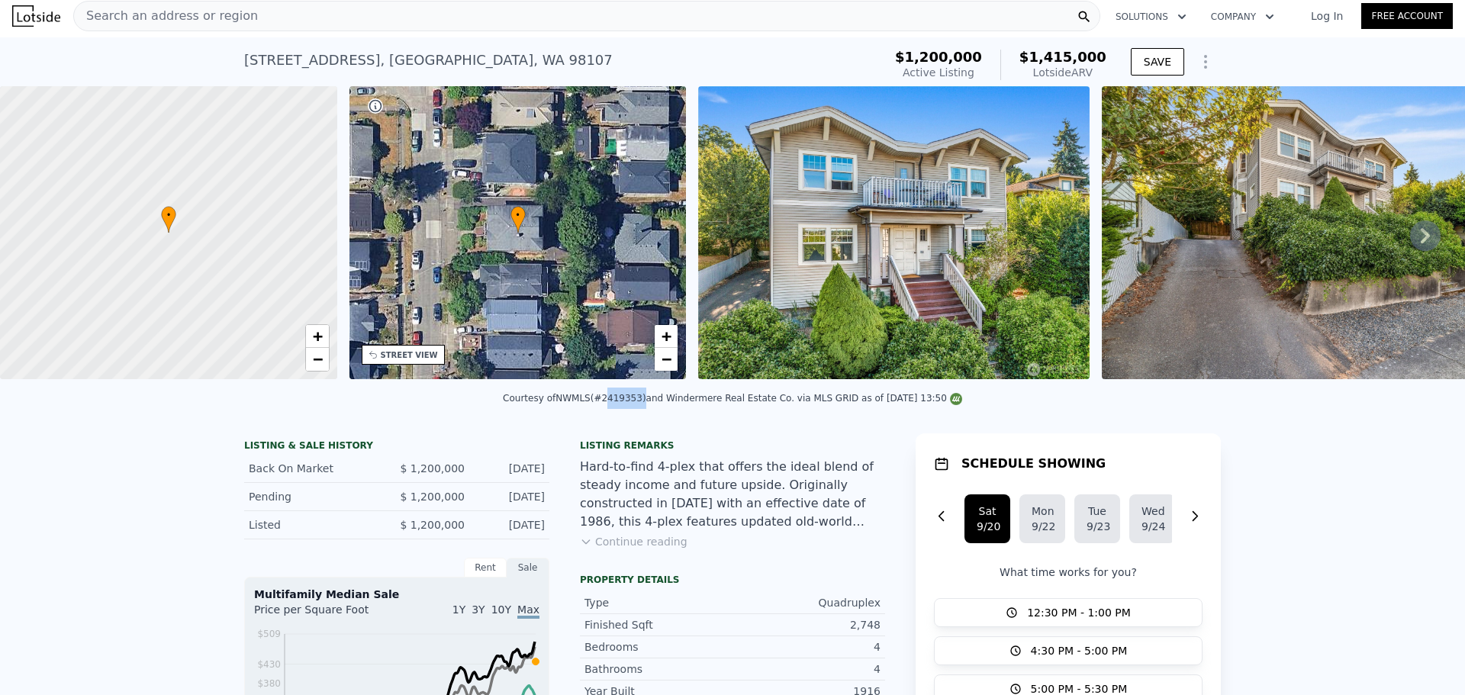
drag, startPoint x: 612, startPoint y: 409, endPoint x: 643, endPoint y: 408, distance: 30.5
click at [643, 404] on div "Courtesy of NWMLS (#2419353) and Windermere Real Estate Co. via MLS GRID as of …" at bounding box center [732, 398] width 459 height 11
copy div "2419353"
